Goal: Task Accomplishment & Management: Manage account settings

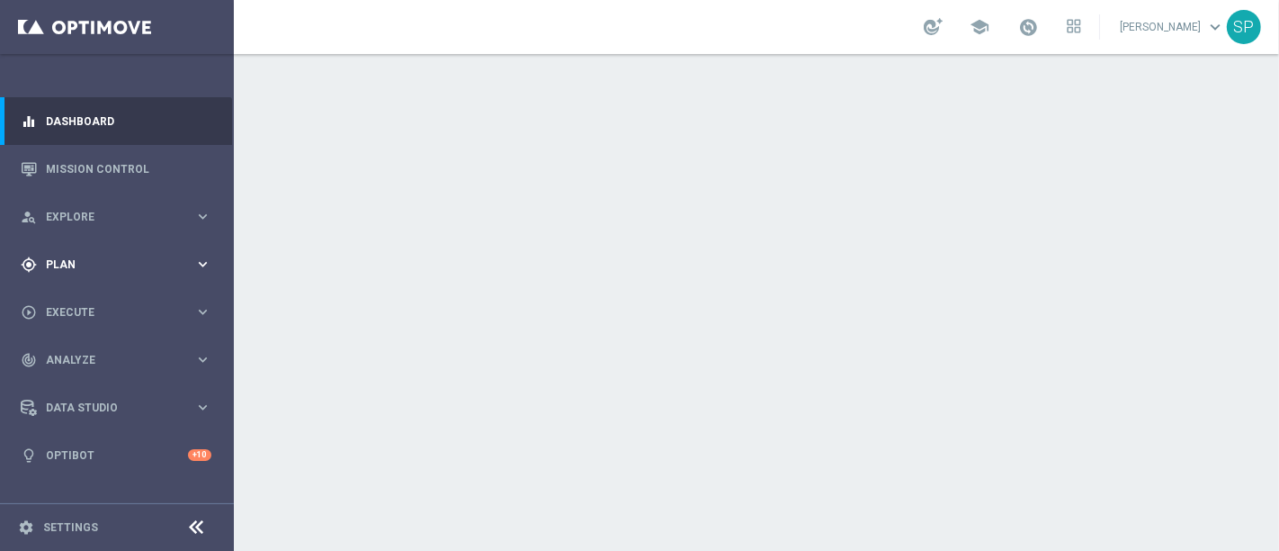
click at [184, 266] on span "Plan" at bounding box center [120, 264] width 148 height 11
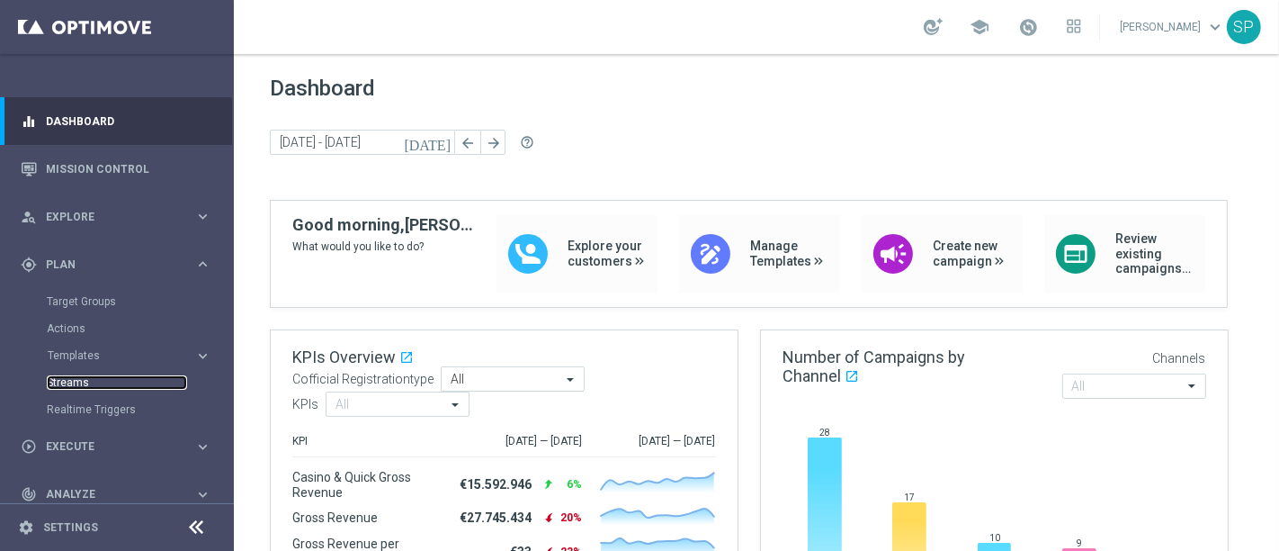
click at [70, 381] on link "Streams" at bounding box center [117, 382] width 140 height 14
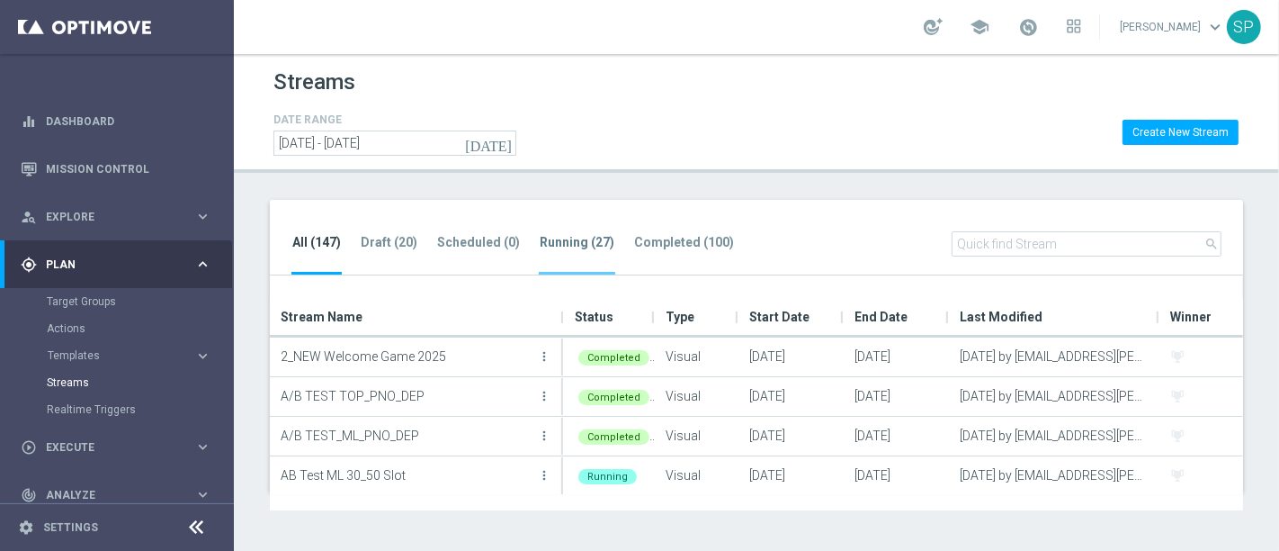
click at [568, 248] on tab-header "Running (27)" at bounding box center [577, 242] width 75 height 15
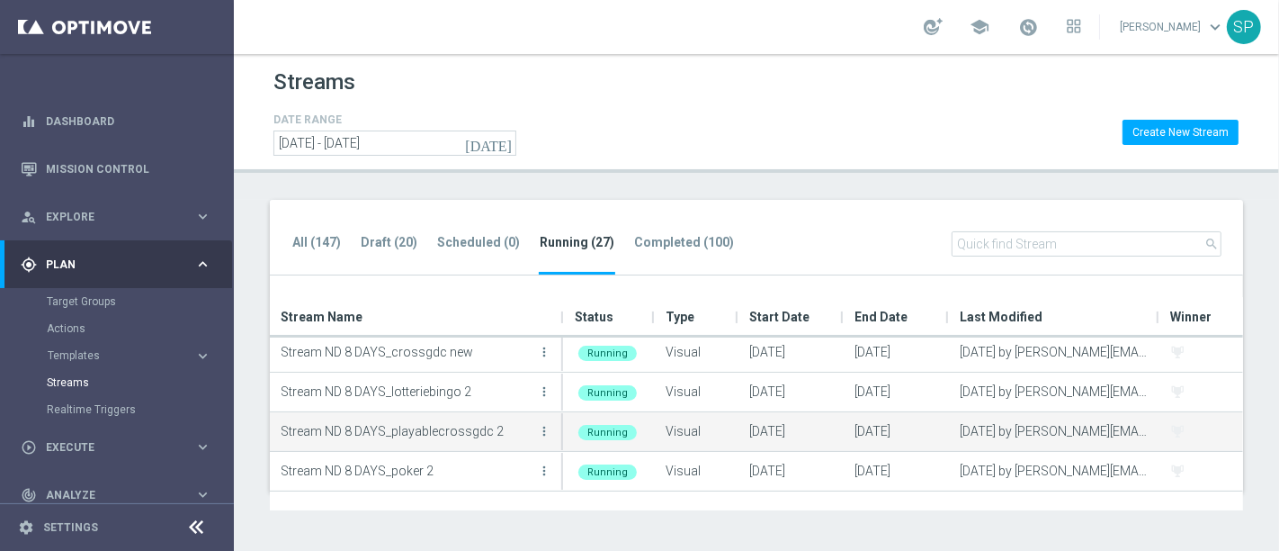
scroll to position [778, 0]
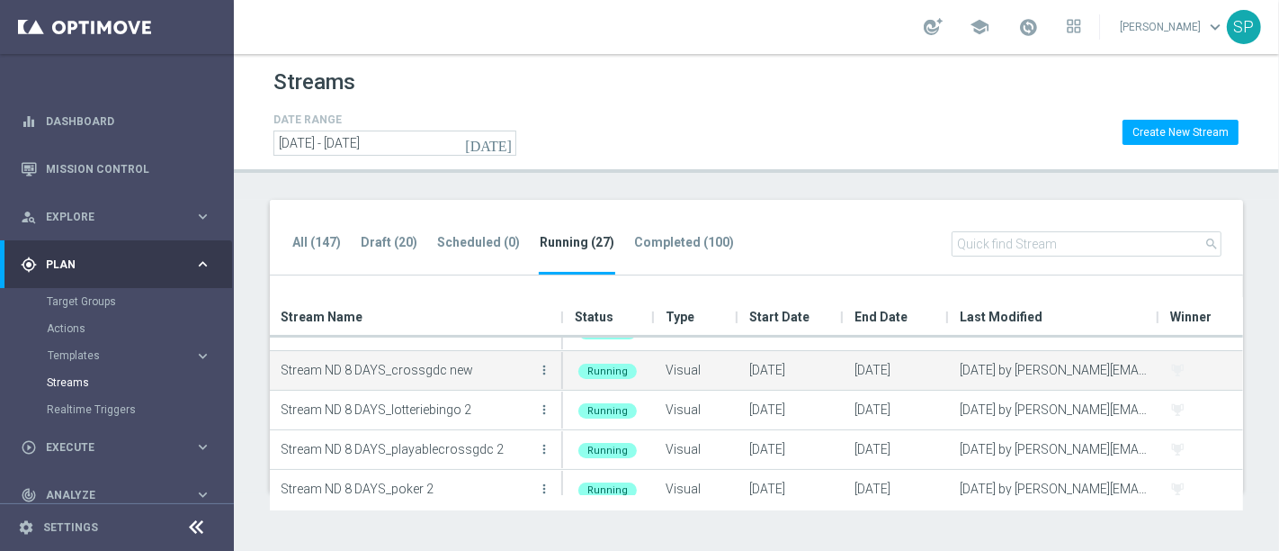
click at [552, 369] on button "more_vert" at bounding box center [544, 370] width 18 height 36
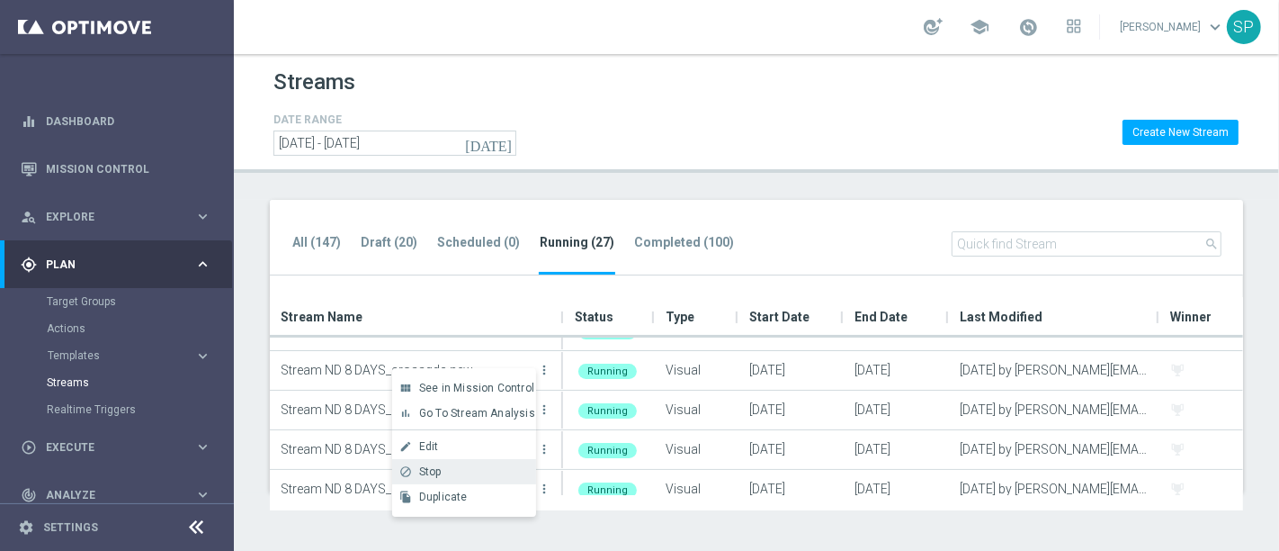
click at [493, 472] on div "Stop" at bounding box center [473, 471] width 109 height 13
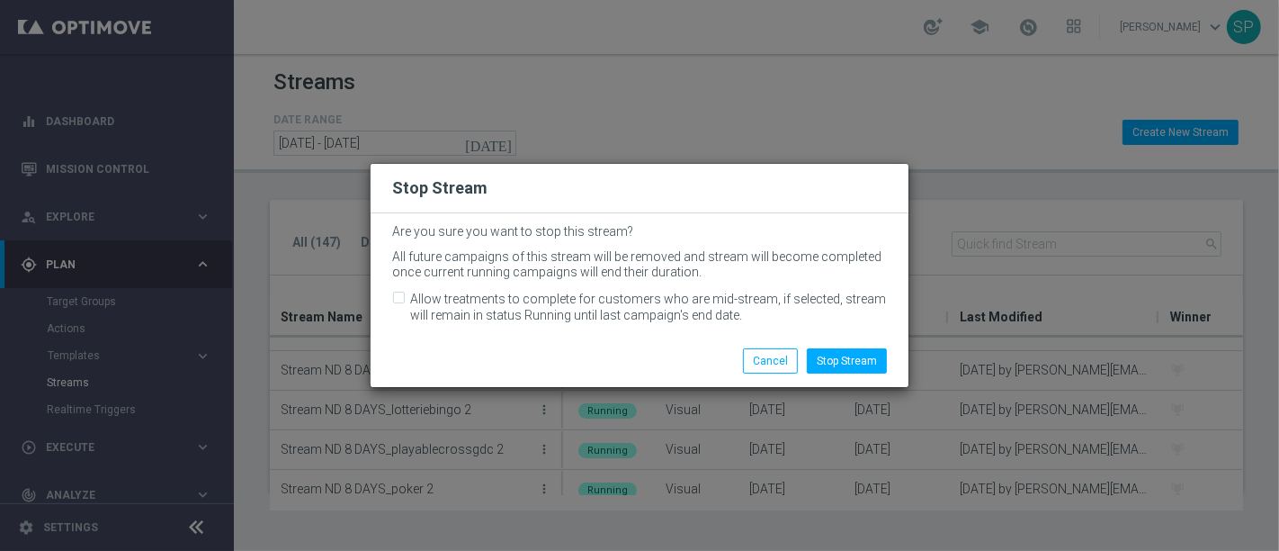
click at [493, 309] on label "Allow treatments to complete for customers who are mid-stream, if selected, str…" at bounding box center [648, 307] width 477 height 32
click at [404, 306] on input "Allow treatments to complete for customers who are mid-stream, if selected, str…" at bounding box center [398, 300] width 12 height 12
checkbox input "true"
click at [862, 367] on button "Stop Stream" at bounding box center [847, 360] width 80 height 25
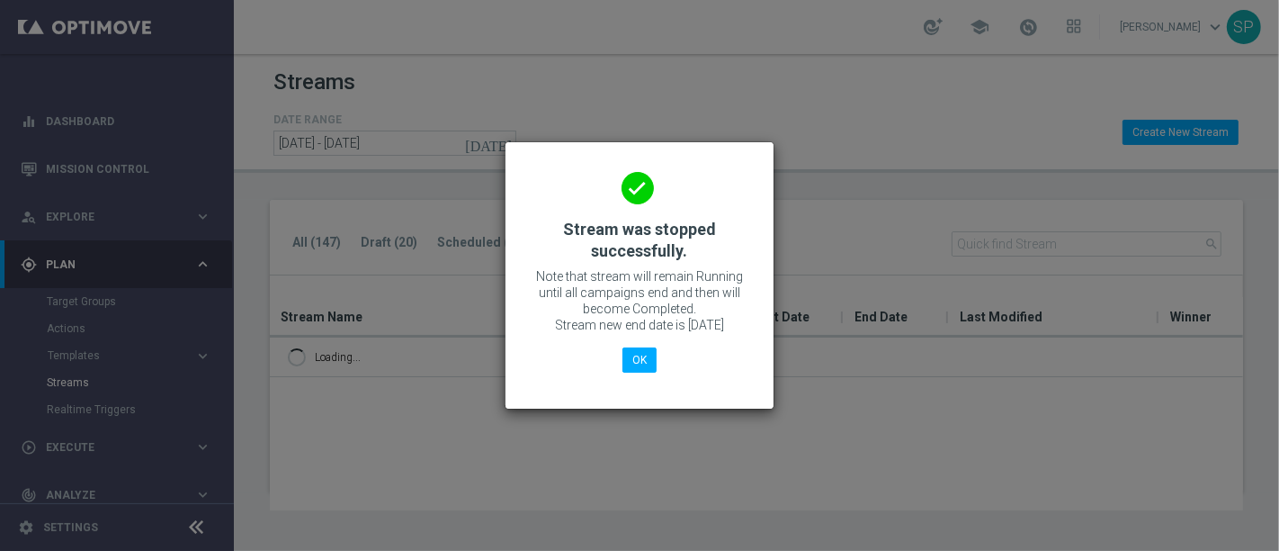
scroll to position [0, 0]
click at [635, 361] on button "OK" at bounding box center [640, 359] width 34 height 25
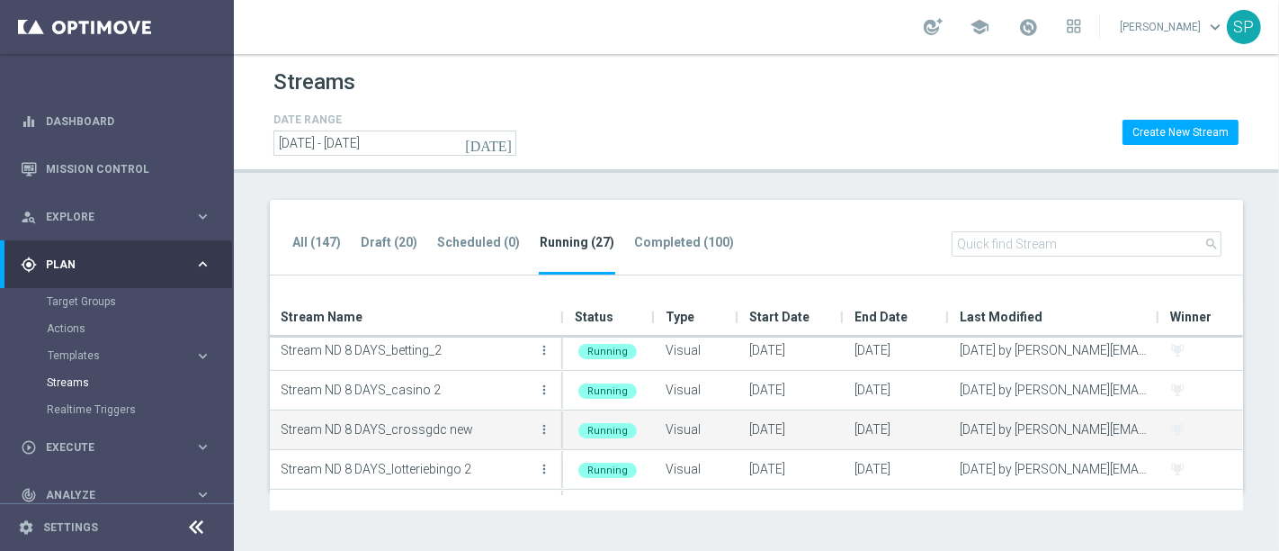
scroll to position [720, 0]
click at [549, 434] on icon "more_vert" at bounding box center [544, 428] width 14 height 14
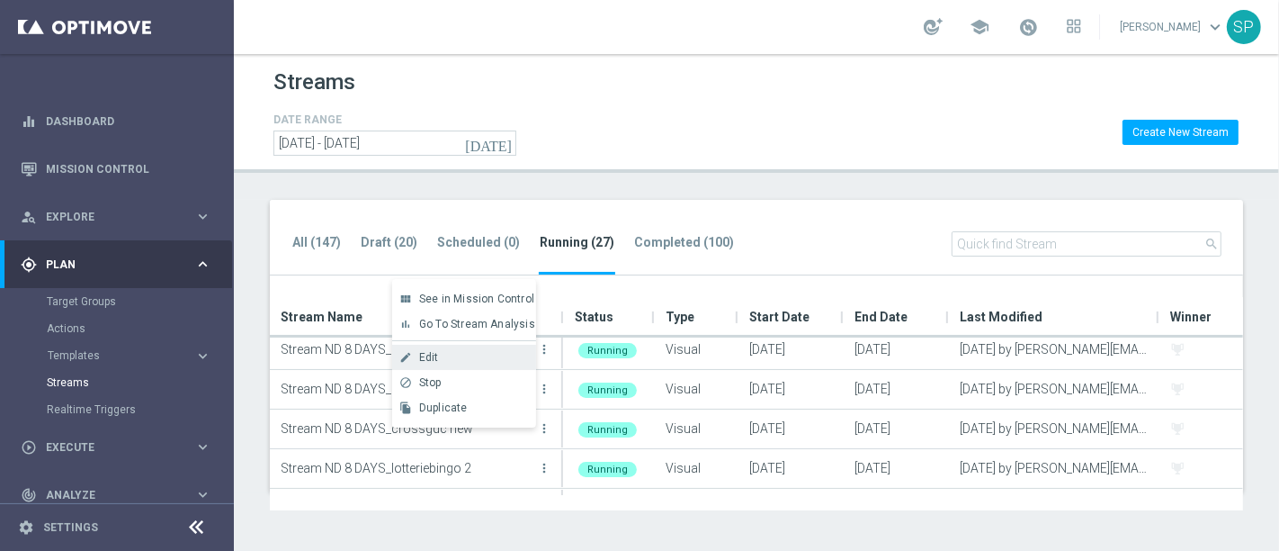
click at [506, 363] on div "Edit" at bounding box center [473, 357] width 109 height 13
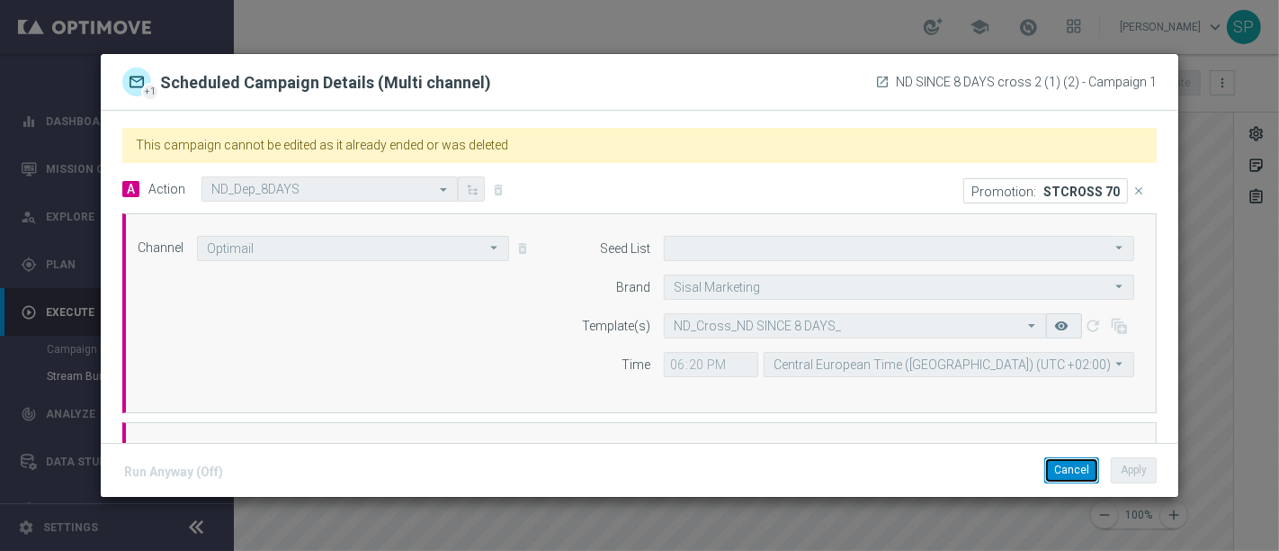
click at [1074, 476] on button "Cancel" at bounding box center [1071, 469] width 55 height 25
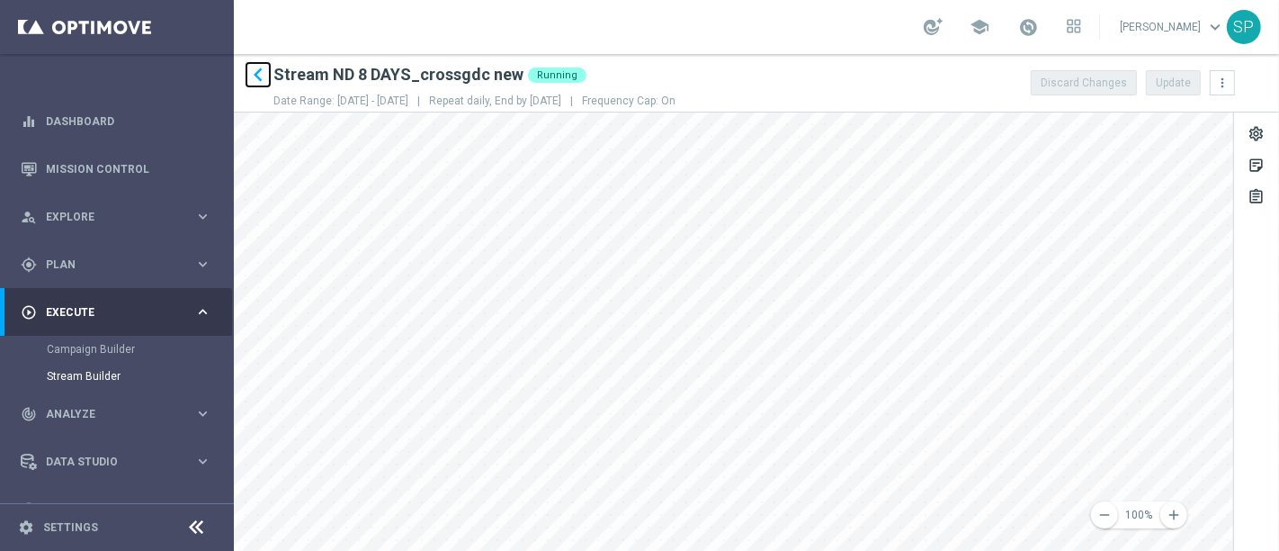
click at [258, 82] on icon "keyboard_arrow_left" at bounding box center [258, 74] width 27 height 27
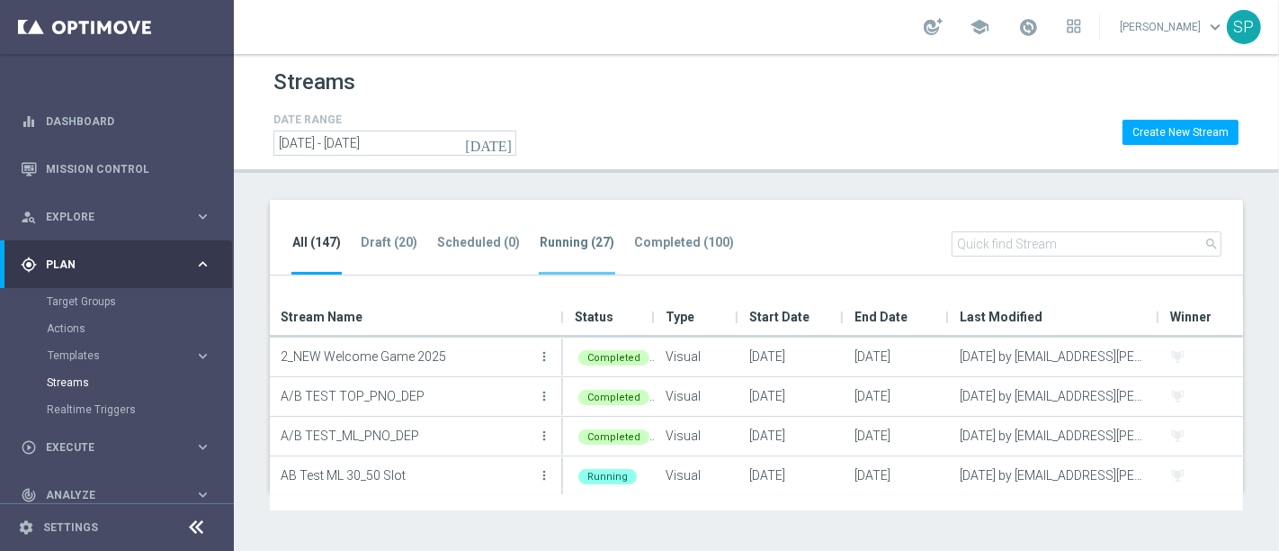
click at [572, 251] on li "Running (27)" at bounding box center [577, 253] width 76 height 42
